Goal: Find specific page/section: Find specific page/section

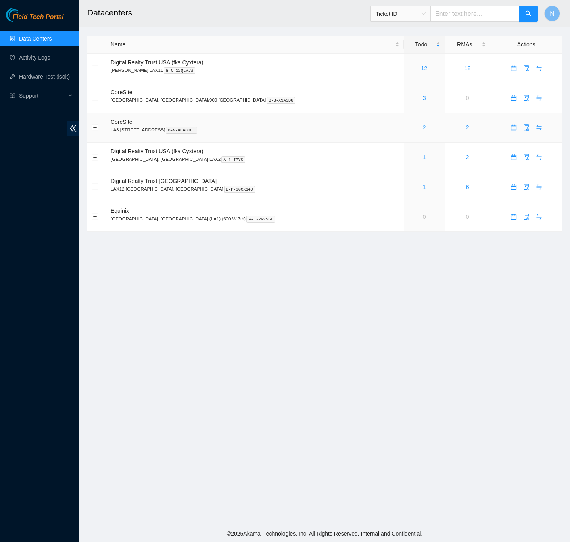
click at [423, 131] on link "2" at bounding box center [424, 127] width 3 height 6
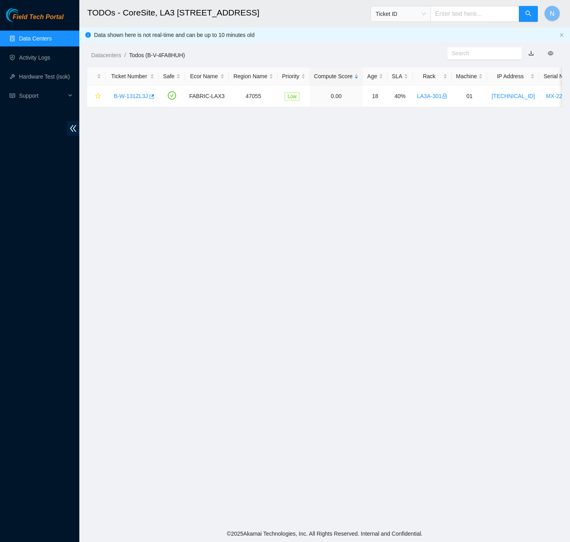
click at [30, 37] on link "Data Centers" at bounding box center [35, 38] width 33 height 6
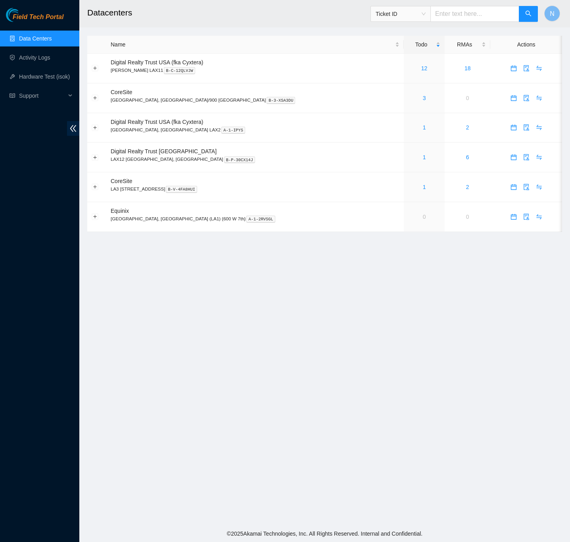
click at [498, 335] on main "Datacenters Ticket ID N Name Todo RMAs Actions Digital Realty Trust USA (fka Cy…" at bounding box center [324, 262] width 491 height 525
